Goal: Find specific page/section: Find specific page/section

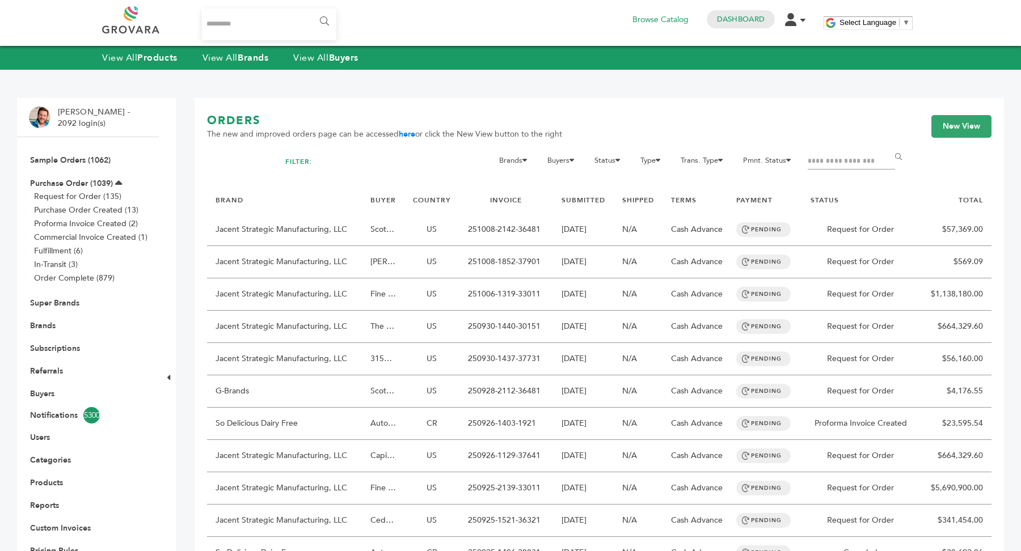
click at [79, 172] on li "Purchase Order (1039) Request for Order (135) Purchase Order Created (13) Profo…" at bounding box center [88, 231] width 118 height 120
click at [75, 183] on link "Purchase Order (1039)" at bounding box center [71, 183] width 83 height 11
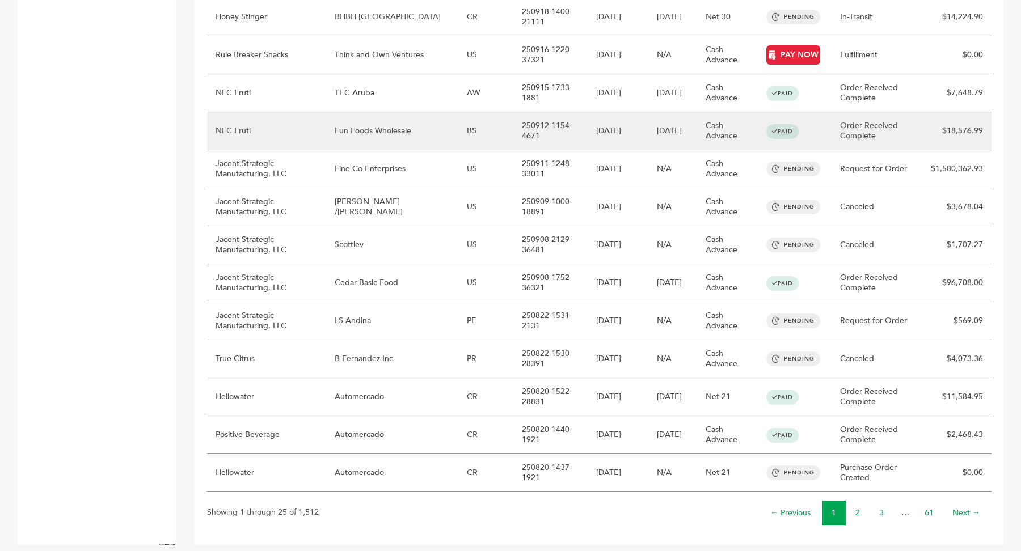
scroll to position [768, 0]
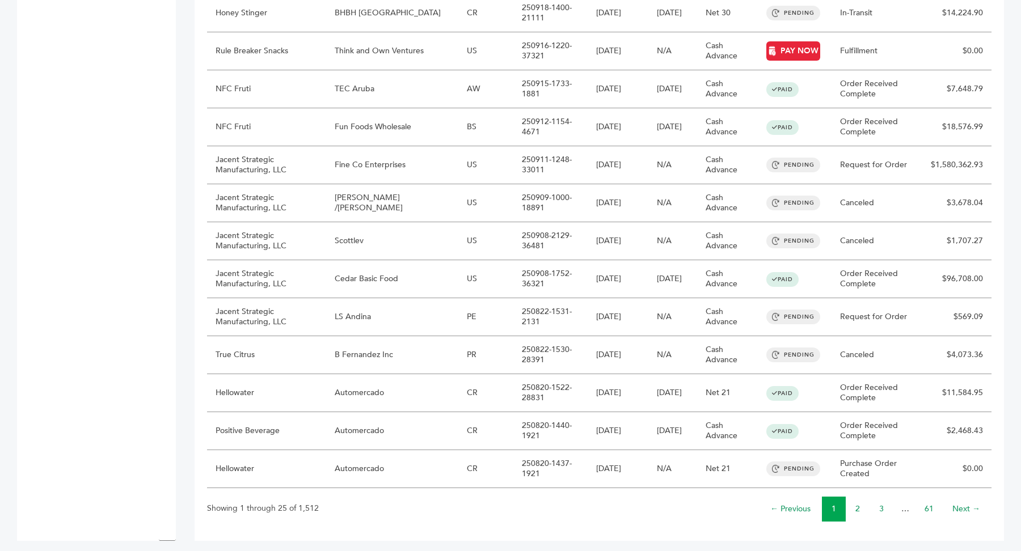
click at [862, 502] on li "2" at bounding box center [857, 509] width 24 height 25
click at [855, 503] on link "2" at bounding box center [857, 508] width 5 height 11
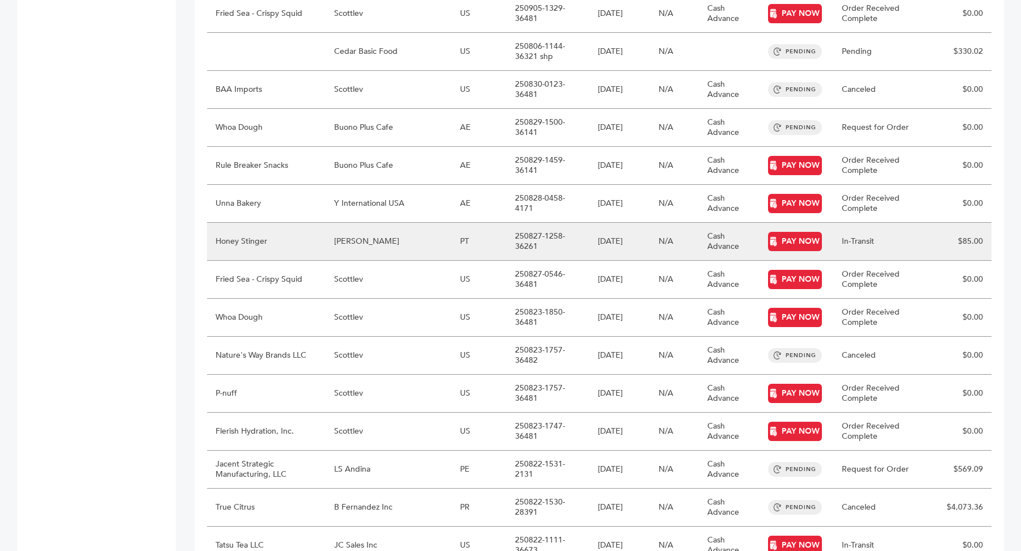
scroll to position [744, 0]
